Goal: Task Accomplishment & Management: Manage account settings

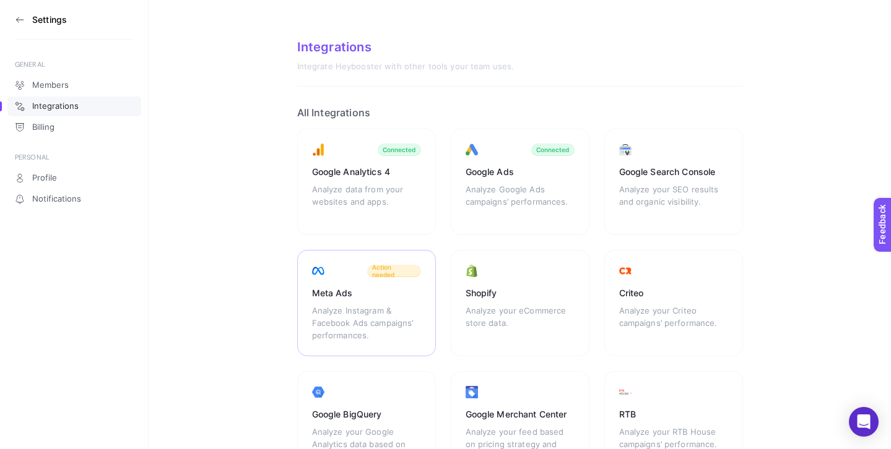
click at [344, 267] on div "Meta Ads Analyze Instagram & Facebook Ads campaigns’ performances. Action needed" at bounding box center [366, 303] width 139 height 106
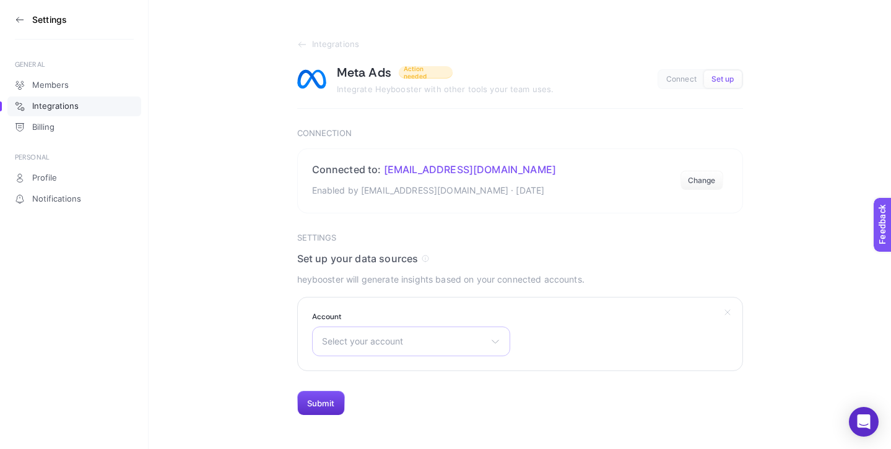
click at [431, 347] on div "Select your account [PERSON_NAME] Shop Gazanfer [PERSON_NAME]" at bounding box center [411, 342] width 198 height 30
click at [371, 396] on span "Tamer Tanca Shop" at bounding box center [360, 396] width 76 height 10
click at [324, 399] on button "Submit" at bounding box center [321, 403] width 48 height 25
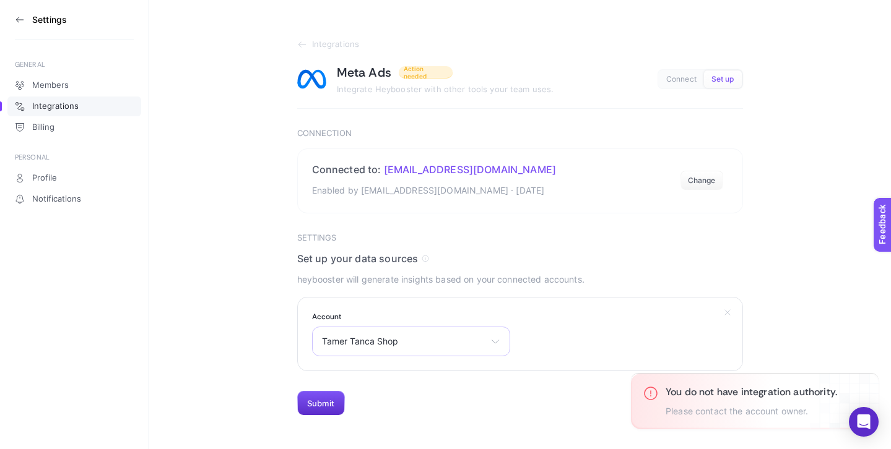
click at [392, 346] on span "Tamer Tanca Shop" at bounding box center [403, 342] width 163 height 10
click at [273, 316] on section "Integrations Meta Ads Action needed Integrate Heybooster with other tools your …" at bounding box center [520, 208] width 742 height 416
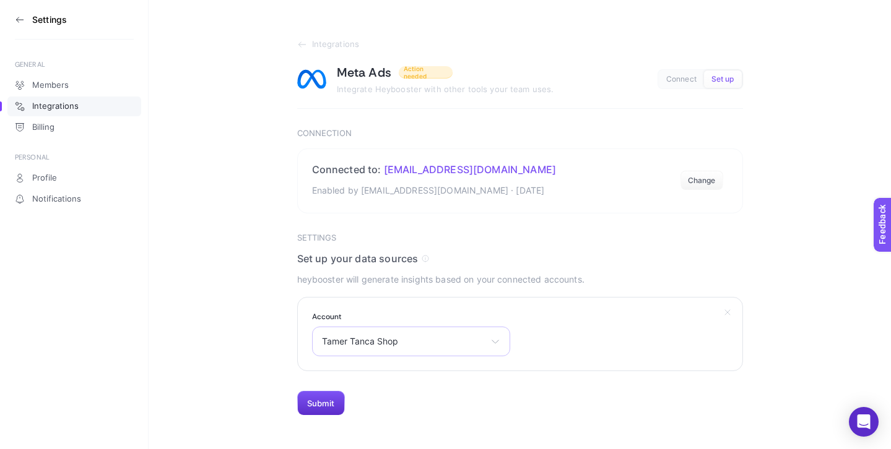
click at [364, 348] on div "[PERSON_NAME] Shop [PERSON_NAME] Shop Gazanfer [PERSON_NAME]" at bounding box center [411, 342] width 198 height 30
click at [298, 318] on section "Account [PERSON_NAME] Shop [PERSON_NAME] Shop Gazanfer [PERSON_NAME]" at bounding box center [520, 334] width 446 height 74
click at [497, 348] on div "[PERSON_NAME] Shop [PERSON_NAME] Shop Gazanfer [PERSON_NAME]" at bounding box center [411, 342] width 198 height 30
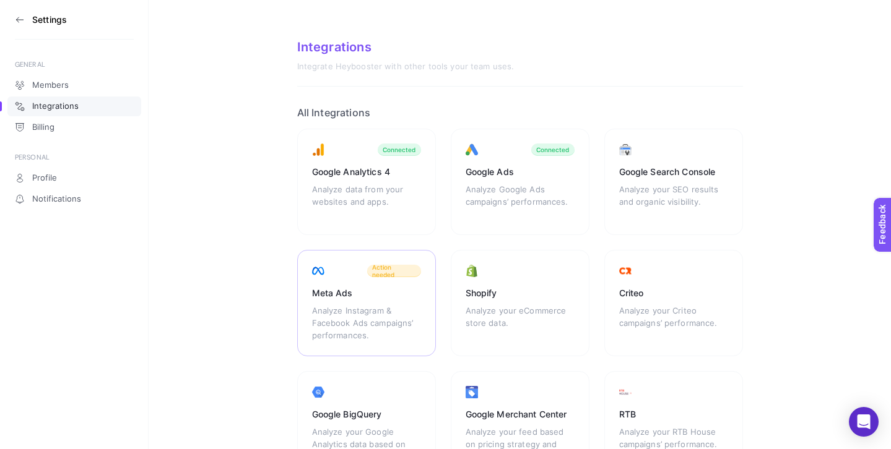
click at [368, 262] on div "Meta Ads Analyze Instagram & Facebook Ads campaigns’ performances. Action needed" at bounding box center [366, 303] width 139 height 106
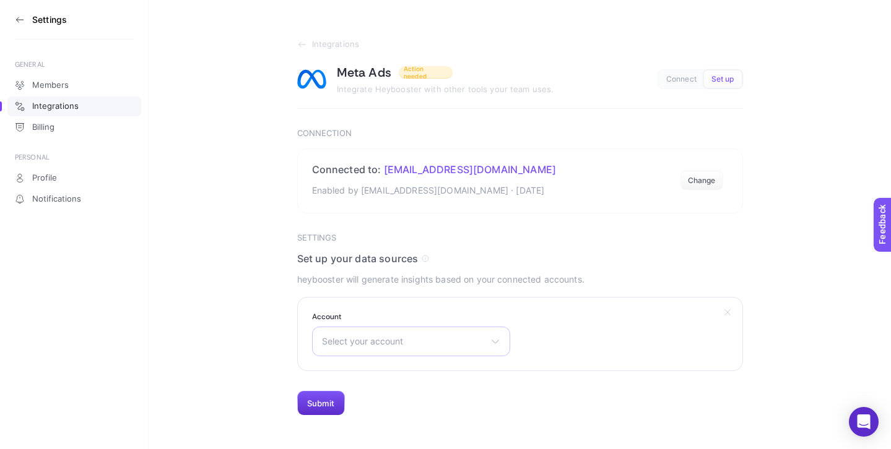
click at [500, 340] on div "Select your account [PERSON_NAME] Shop Gazanfer [PERSON_NAME]" at bounding box center [411, 342] width 198 height 30
click at [376, 400] on span "Tamer Tanca Shop" at bounding box center [360, 396] width 76 height 10
click at [487, 337] on div "[PERSON_NAME] Shop [PERSON_NAME] Shop Gazanfer [PERSON_NAME]" at bounding box center [411, 342] width 198 height 30
click at [403, 398] on li "Tamer Tanca Shop" at bounding box center [411, 396] width 192 height 20
click at [327, 406] on button "Submit" at bounding box center [321, 403] width 48 height 25
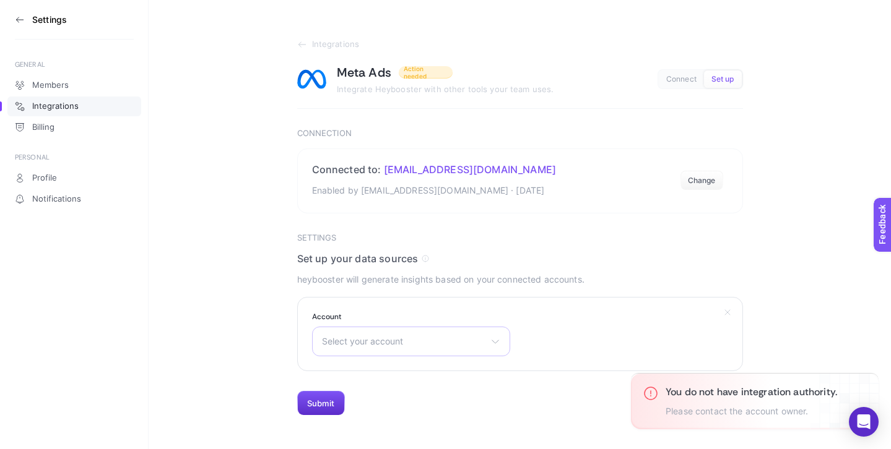
click at [496, 341] on icon at bounding box center [495, 342] width 10 height 10
click at [401, 399] on li "Tamer Tanca Shop" at bounding box center [411, 396] width 192 height 20
click at [318, 401] on button "Submit" at bounding box center [321, 403] width 48 height 25
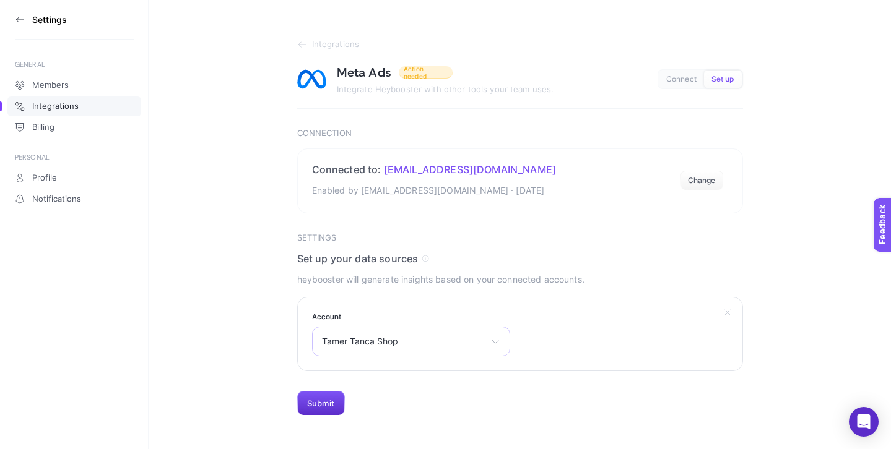
click at [495, 337] on icon at bounding box center [495, 342] width 10 height 10
click at [408, 393] on li "Tamer Tanca Shop" at bounding box center [411, 396] width 192 height 20
click at [332, 396] on button "Submit" at bounding box center [321, 403] width 48 height 25
click at [92, 85] on link "Members" at bounding box center [74, 86] width 134 height 20
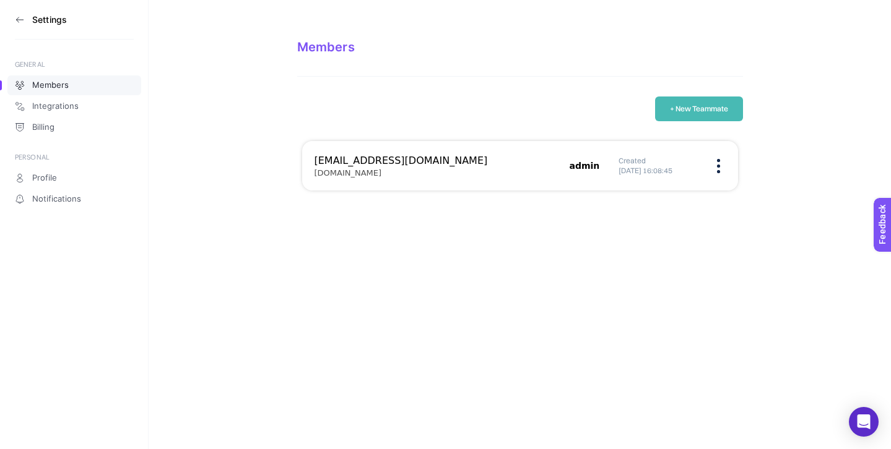
click at [22, 24] on icon at bounding box center [20, 20] width 10 height 10
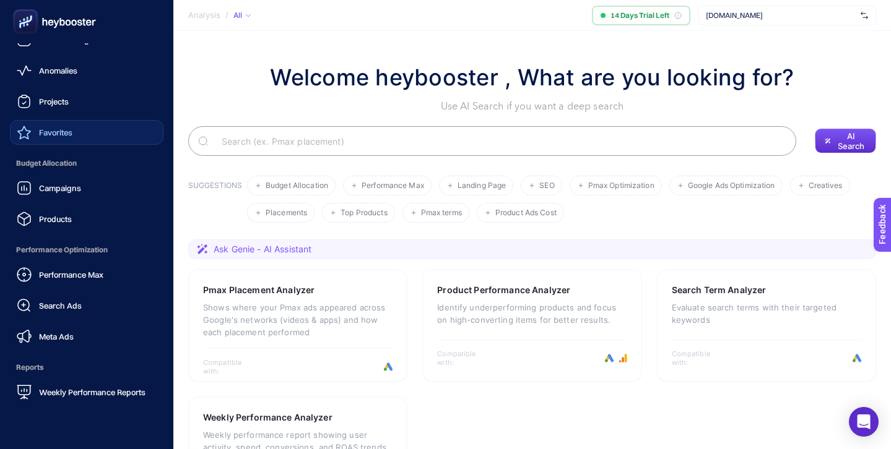
scroll to position [121, 0]
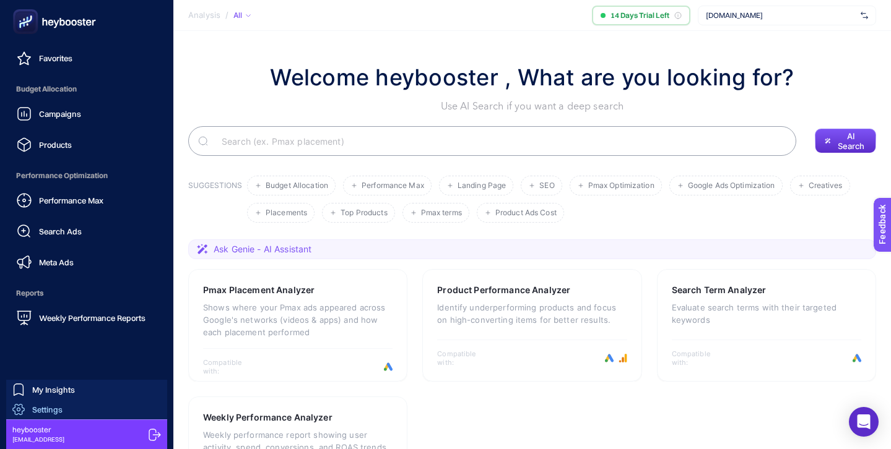
click at [82, 407] on link "Settings" at bounding box center [86, 410] width 161 height 20
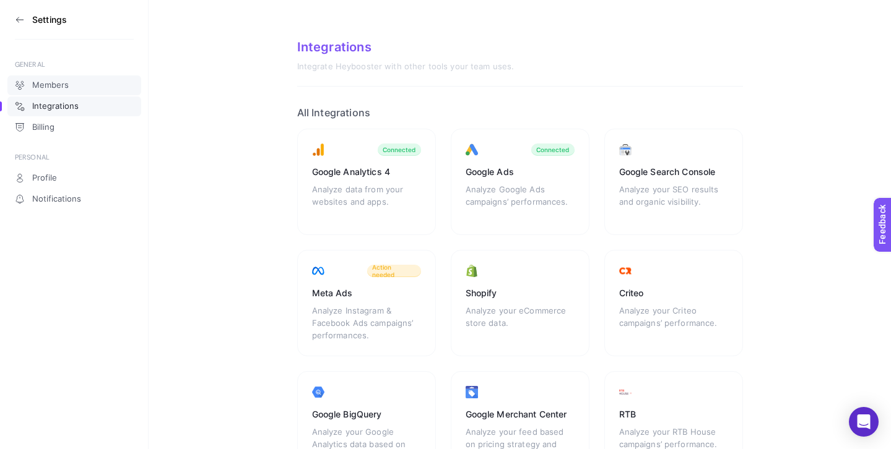
click at [67, 77] on link "Members" at bounding box center [74, 86] width 134 height 20
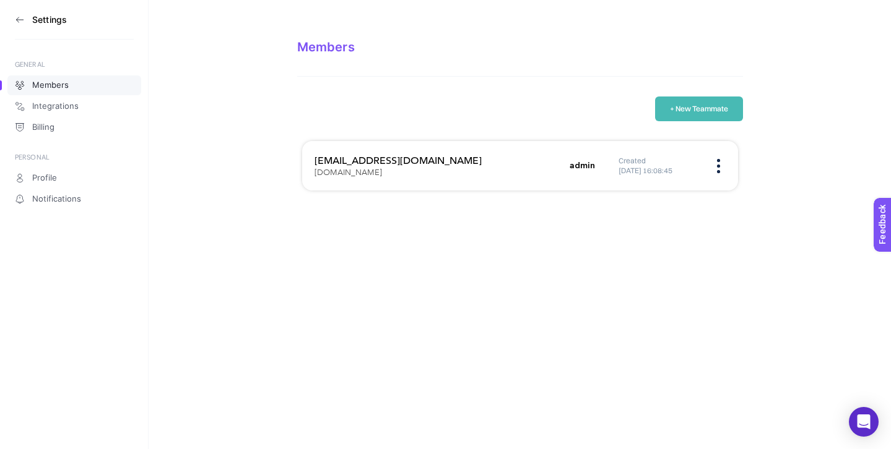
click at [682, 116] on button "+ New Teammate" at bounding box center [699, 109] width 88 height 25
click at [703, 104] on button "+ New Teammate" at bounding box center [699, 109] width 88 height 25
click at [678, 117] on button "+ New Teammate" at bounding box center [699, 109] width 88 height 25
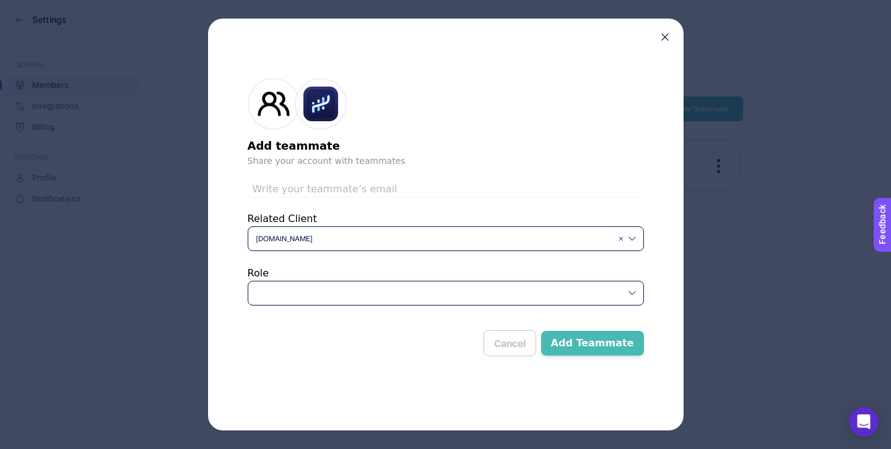
click at [409, 184] on input "text" at bounding box center [446, 189] width 396 height 15
type input "boost@boostroas.com"
click at [514, 305] on div at bounding box center [446, 293] width 396 height 25
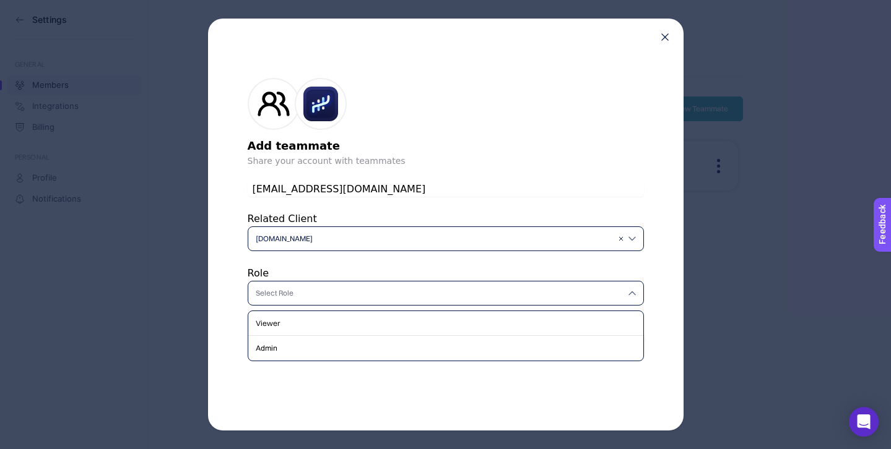
click at [423, 345] on div "Admin" at bounding box center [445, 348] width 395 height 25
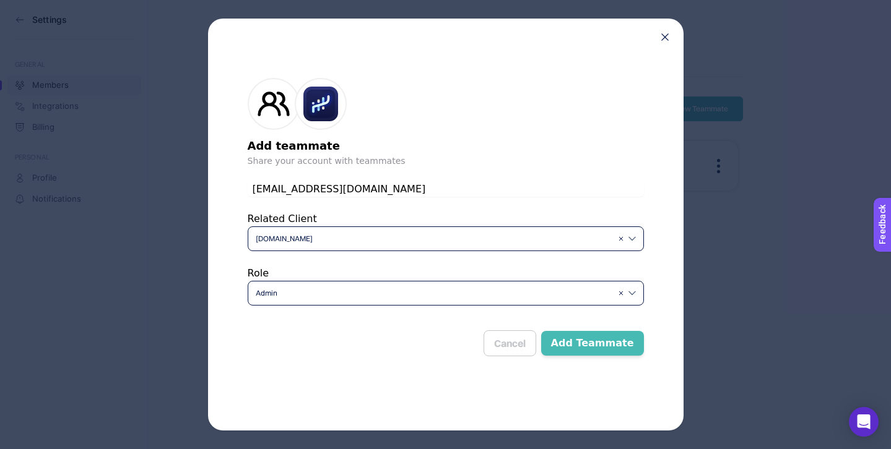
click at [595, 348] on button "Add Teammate" at bounding box center [592, 343] width 103 height 25
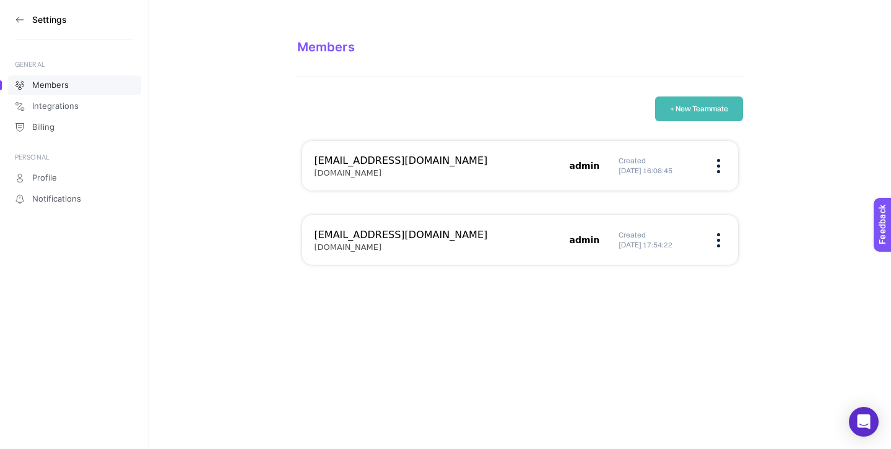
click at [19, 18] on icon at bounding box center [20, 20] width 10 height 10
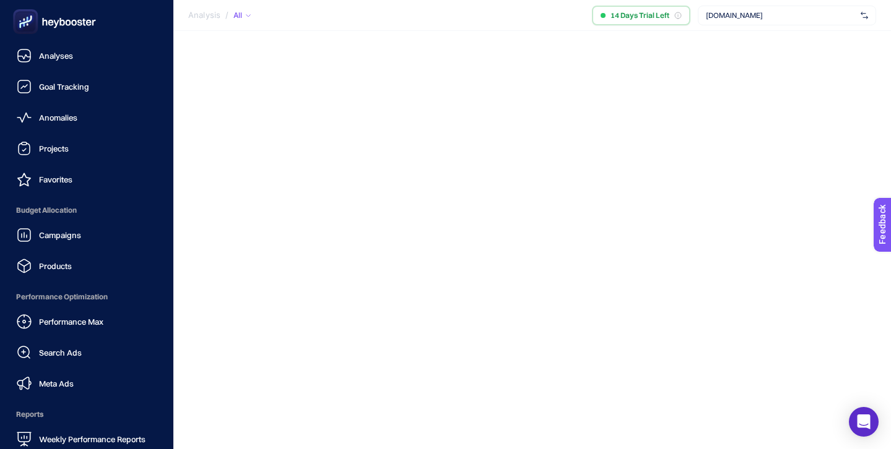
scroll to position [121, 0]
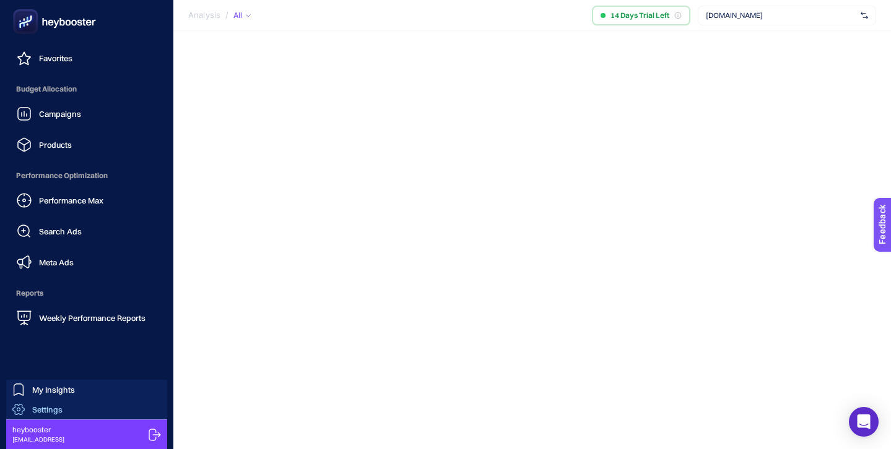
click at [79, 404] on link "Settings" at bounding box center [86, 410] width 161 height 20
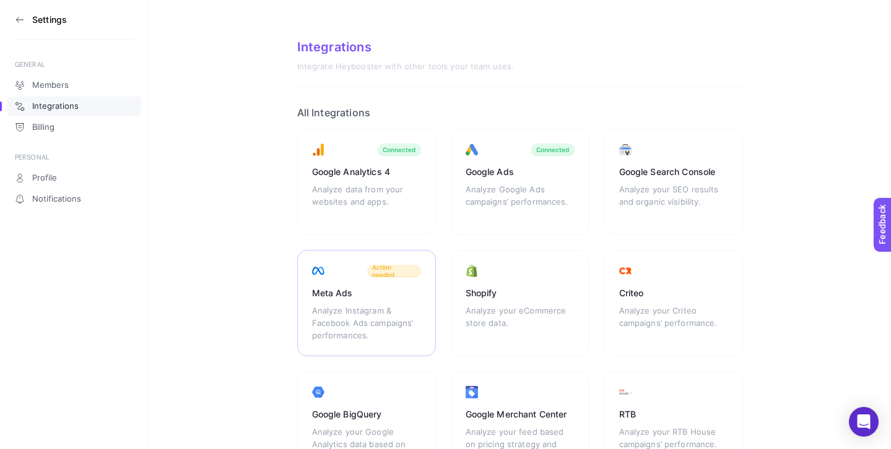
click at [320, 280] on div "Meta Ads Analyze Instagram & Facebook Ads campaigns’ performances. Action needed" at bounding box center [366, 303] width 139 height 106
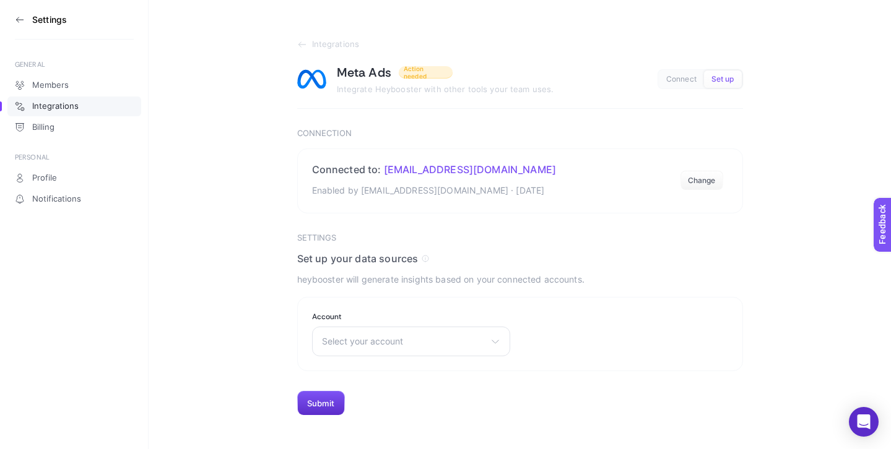
click at [11, 22] on aside "Settings GENERAL Members Integrations Billing PERSONAL Profile Notifications" at bounding box center [74, 224] width 149 height 449
click at [15, 21] on icon at bounding box center [20, 20] width 10 height 10
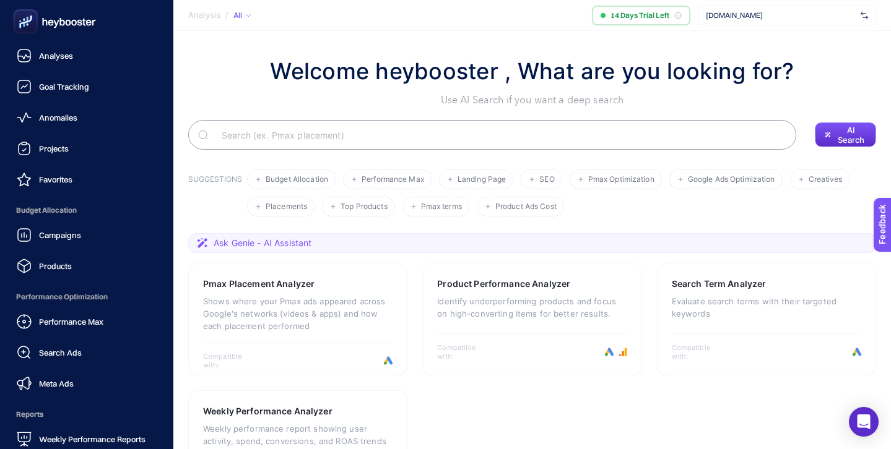
scroll to position [121, 0]
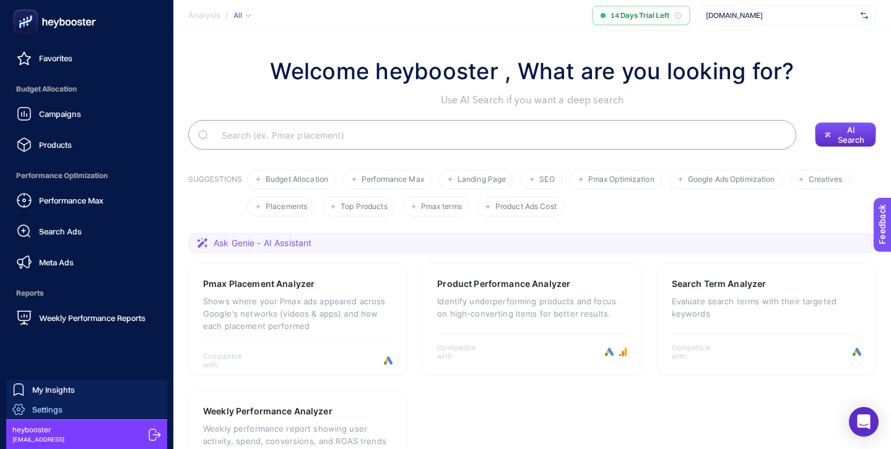
click at [69, 404] on link "Settings" at bounding box center [86, 410] width 161 height 20
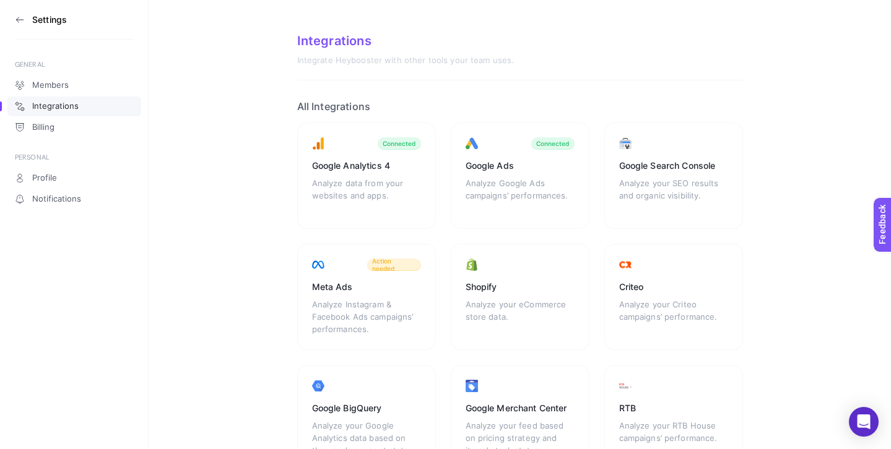
click at [22, 15] on icon at bounding box center [20, 20] width 10 height 10
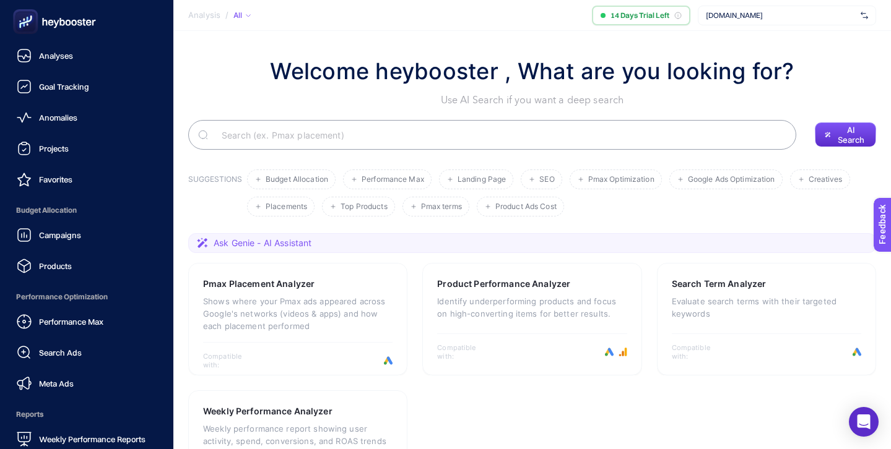
scroll to position [121, 0]
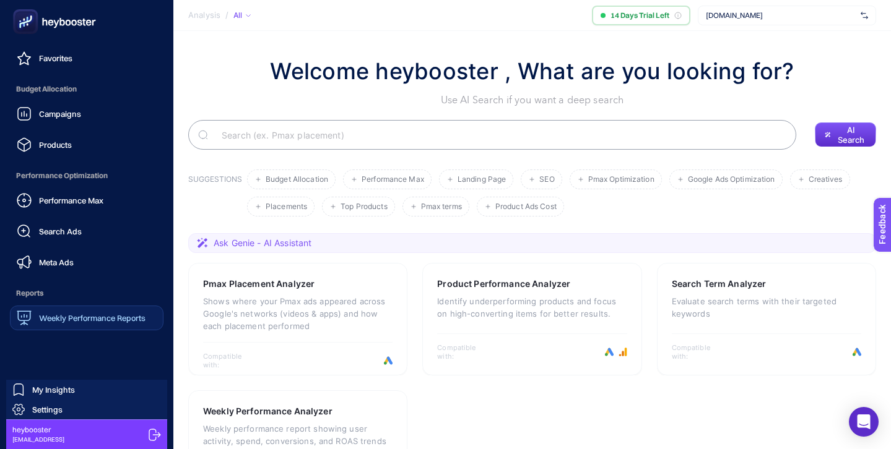
click at [63, 318] on span "Weekly Performance Reports" at bounding box center [92, 318] width 106 height 10
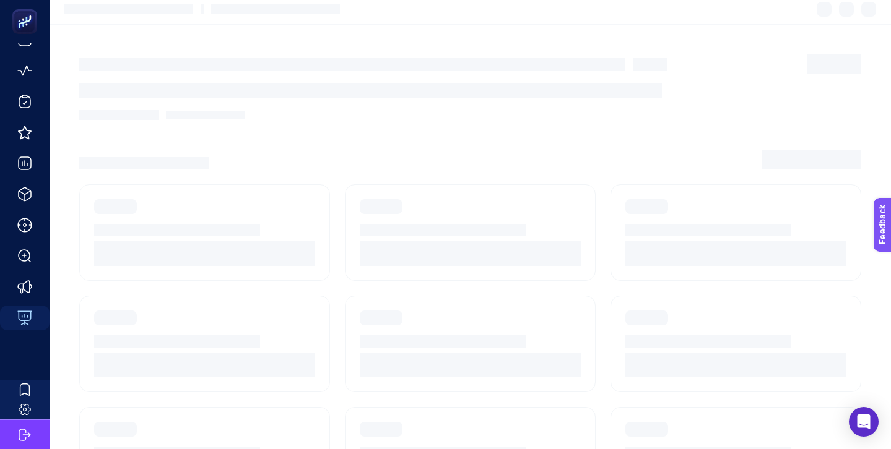
scroll to position [47, 0]
